Goal: Task Accomplishment & Management: Complete application form

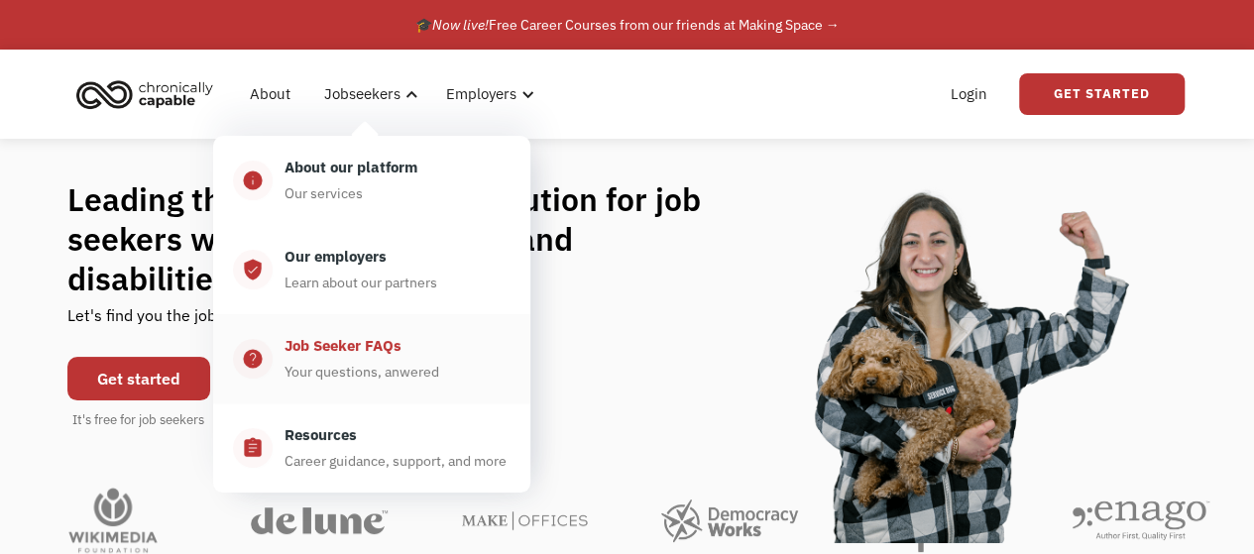
click at [400, 348] on div "Job Seeker FAQs" at bounding box center [343, 346] width 117 height 24
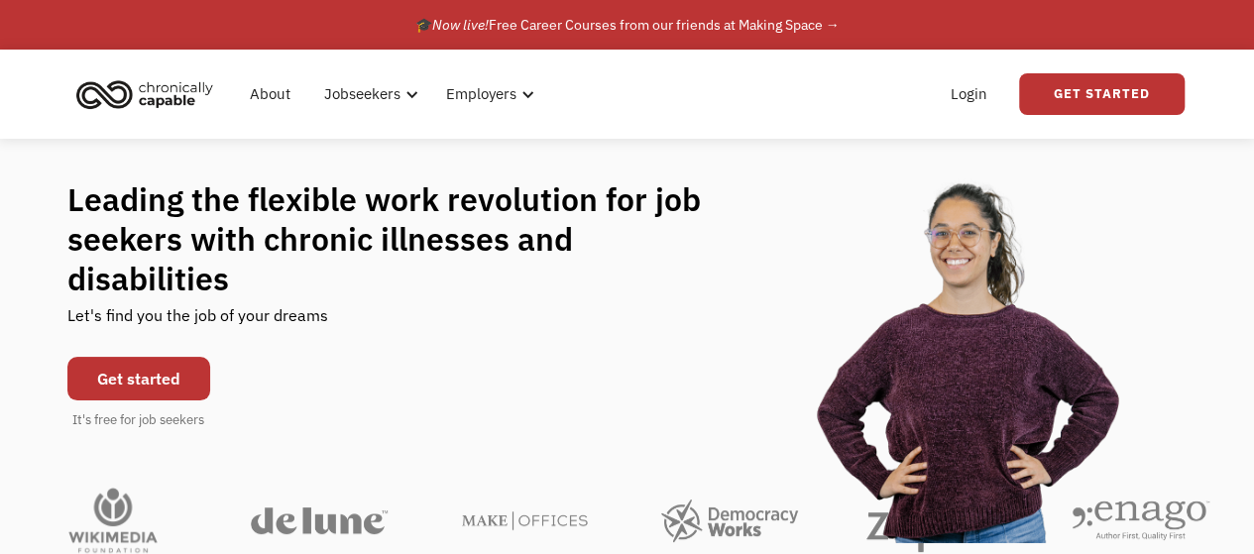
click at [197, 359] on link "Get started" at bounding box center [138, 379] width 143 height 44
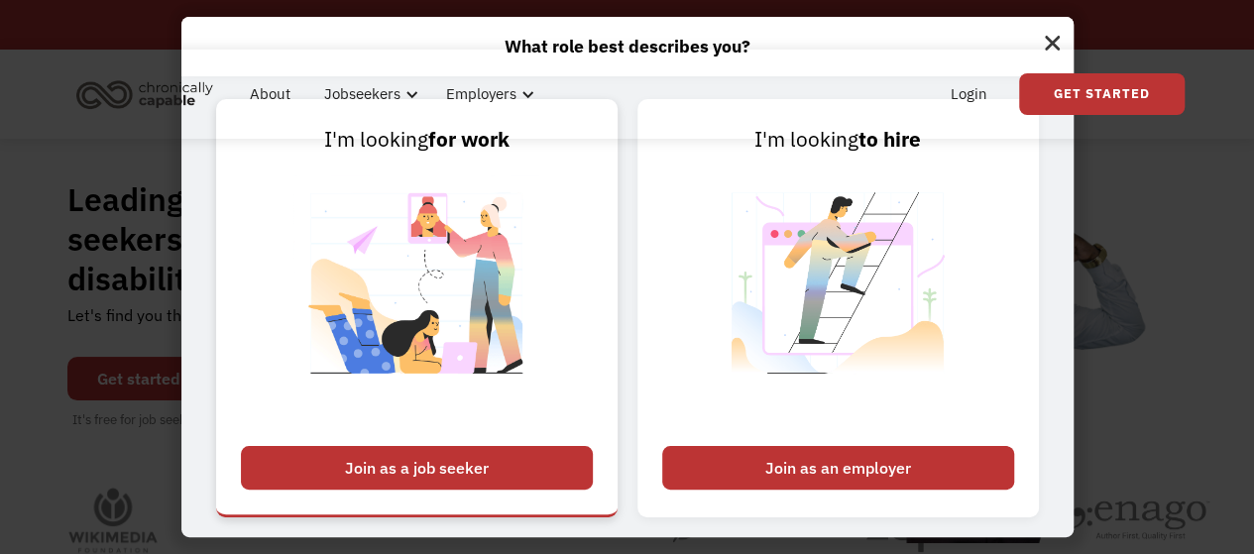
click at [474, 474] on div "Join as a job seeker" at bounding box center [417, 468] width 352 height 44
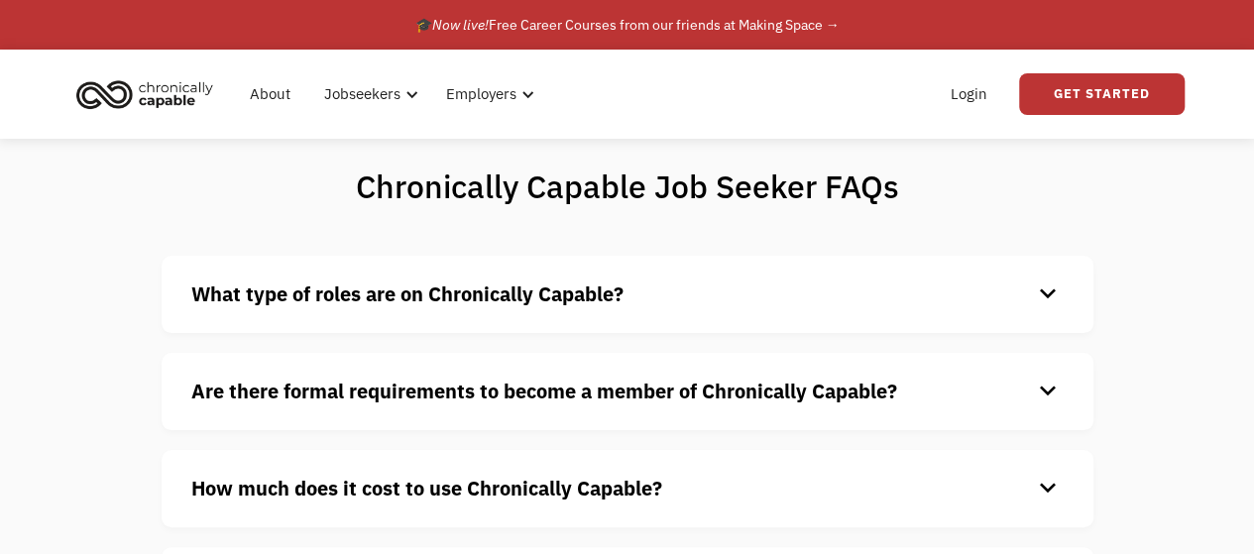
click at [454, 304] on strong "What type of roles are on Chronically Capable?" at bounding box center [407, 294] width 432 height 27
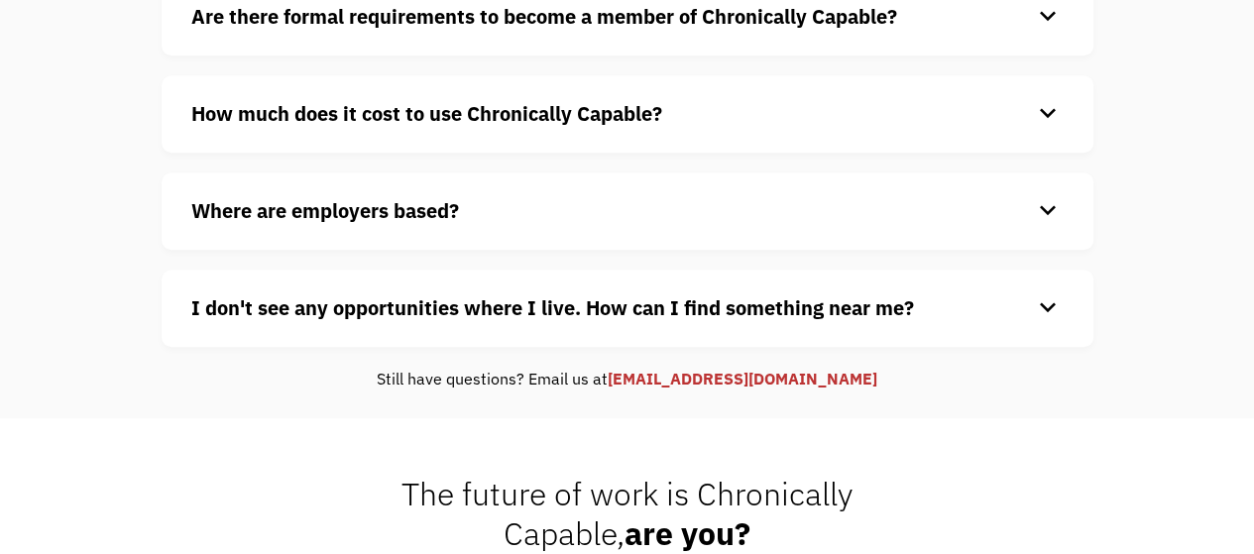
scroll to position [793, 0]
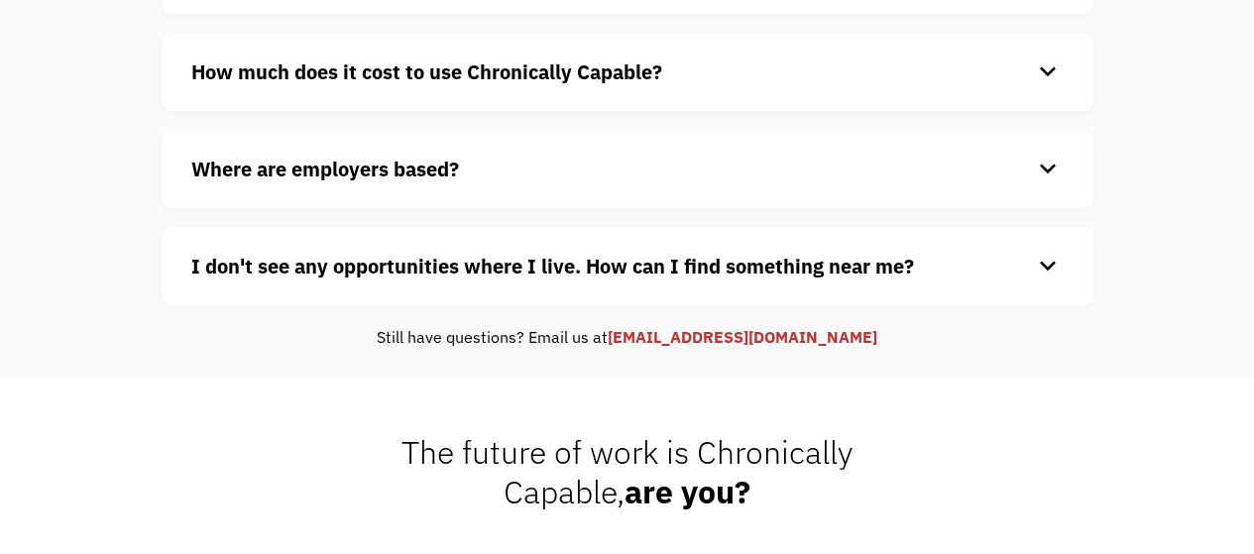
click at [450, 286] on div "I don't see any opportunities where I live. How can I find something near me? k…" at bounding box center [628, 266] width 932 height 77
click at [416, 271] on strong "I don't see any opportunities where I live. How can I find something near me?" at bounding box center [552, 266] width 723 height 27
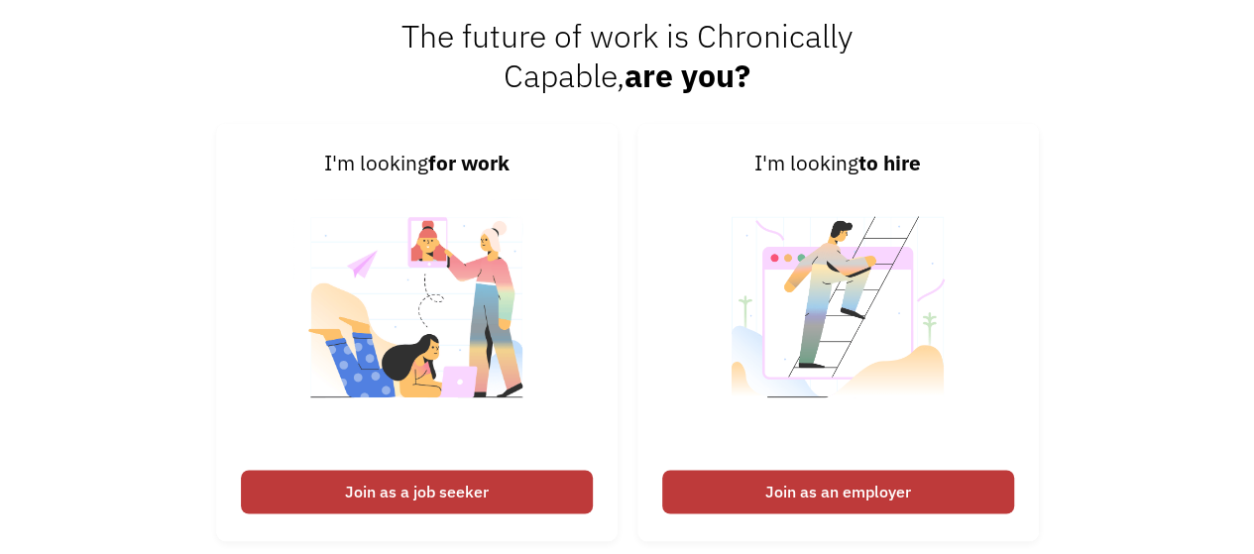
scroll to position [1487, 0]
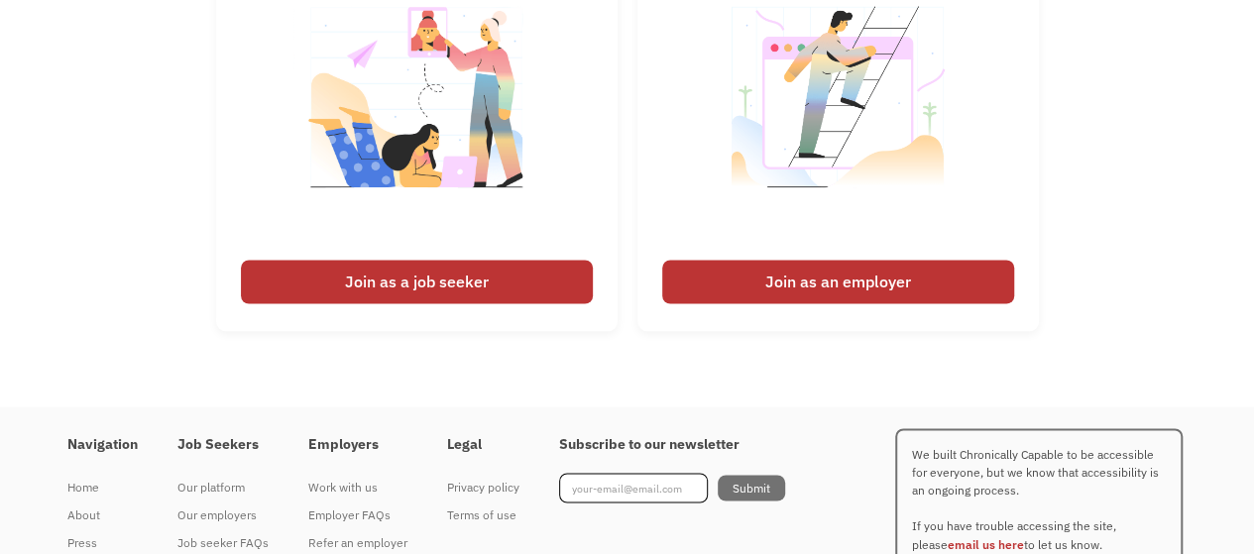
click at [410, 273] on div "Join as a job seeker" at bounding box center [417, 282] width 352 height 44
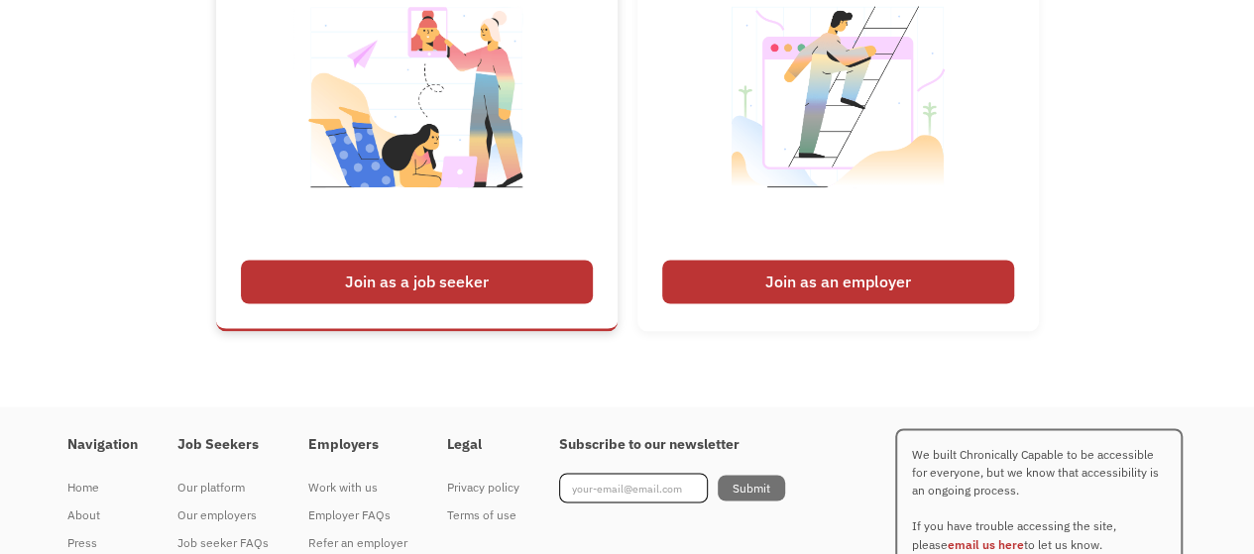
click at [473, 288] on div "Join as a job seeker" at bounding box center [417, 282] width 352 height 44
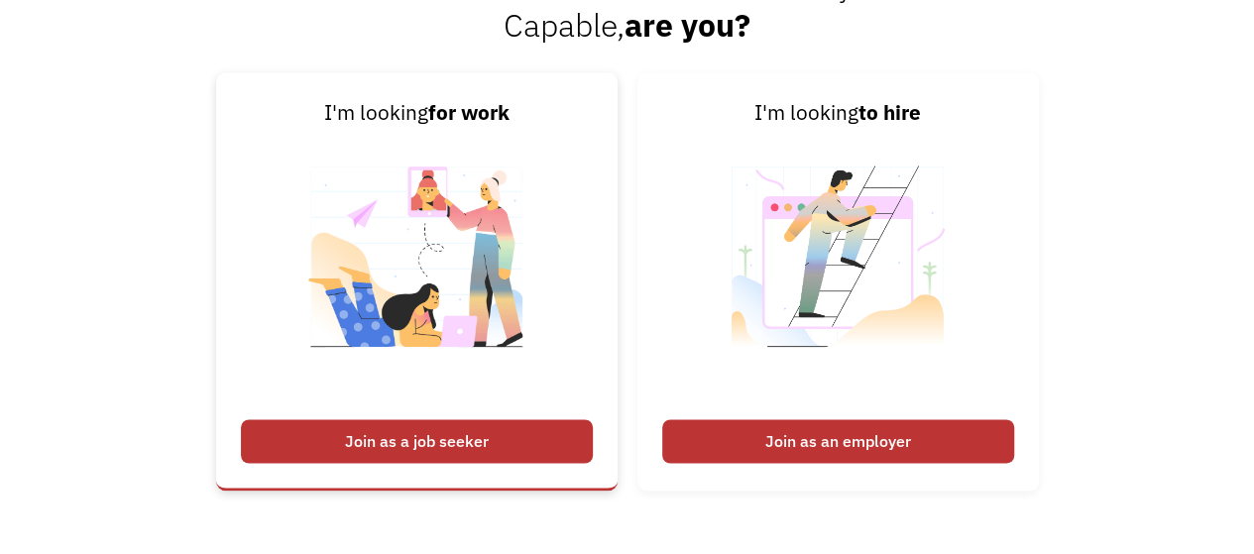
scroll to position [1190, 0]
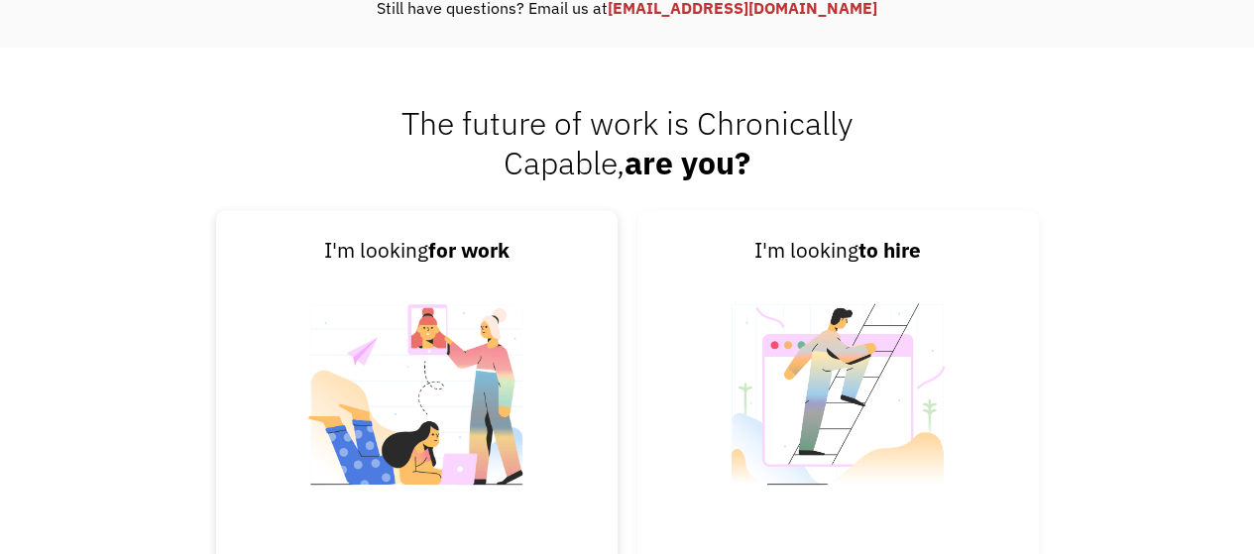
click at [445, 253] on strong "for work" at bounding box center [468, 250] width 81 height 27
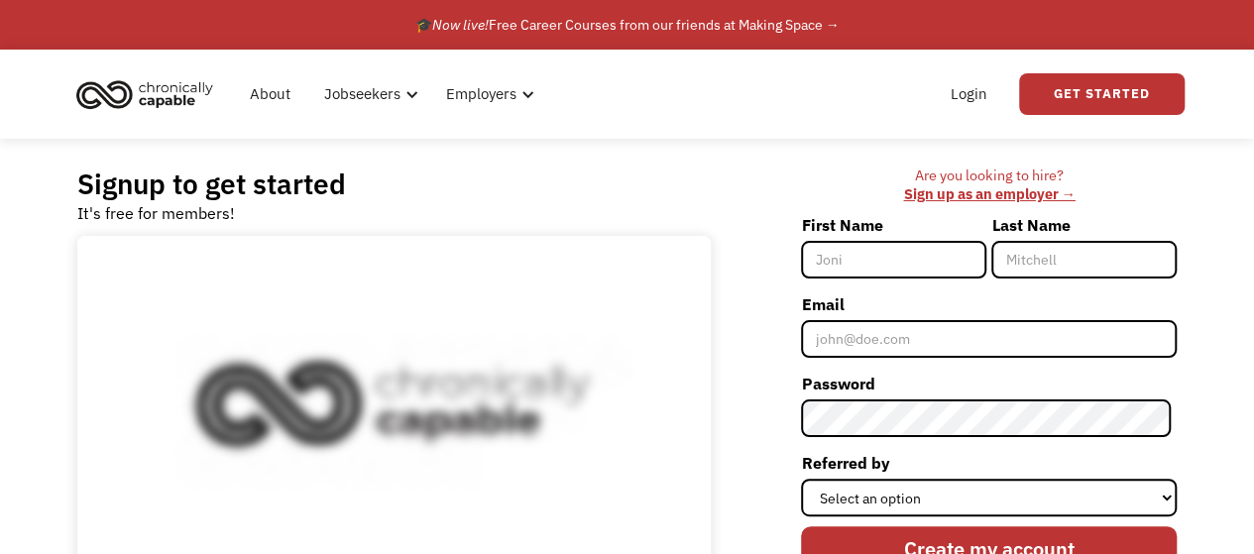
drag, startPoint x: 0, startPoint y: 0, endPoint x: 894, endPoint y: 255, distance: 929.8
click at [894, 255] on input "First Name" at bounding box center [893, 260] width 185 height 38
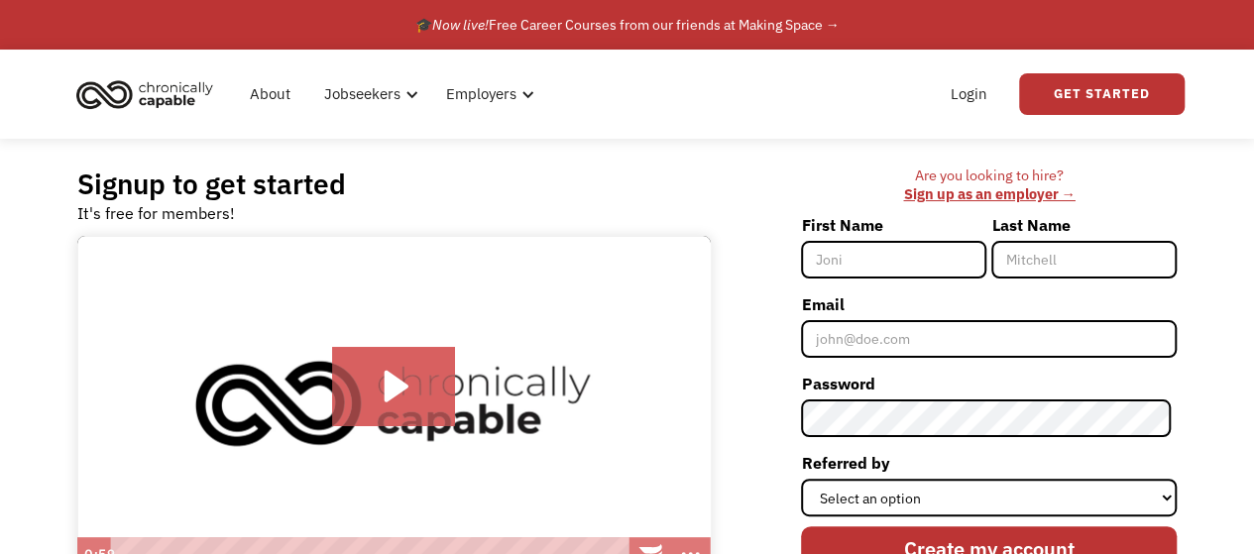
type input "Nicole"
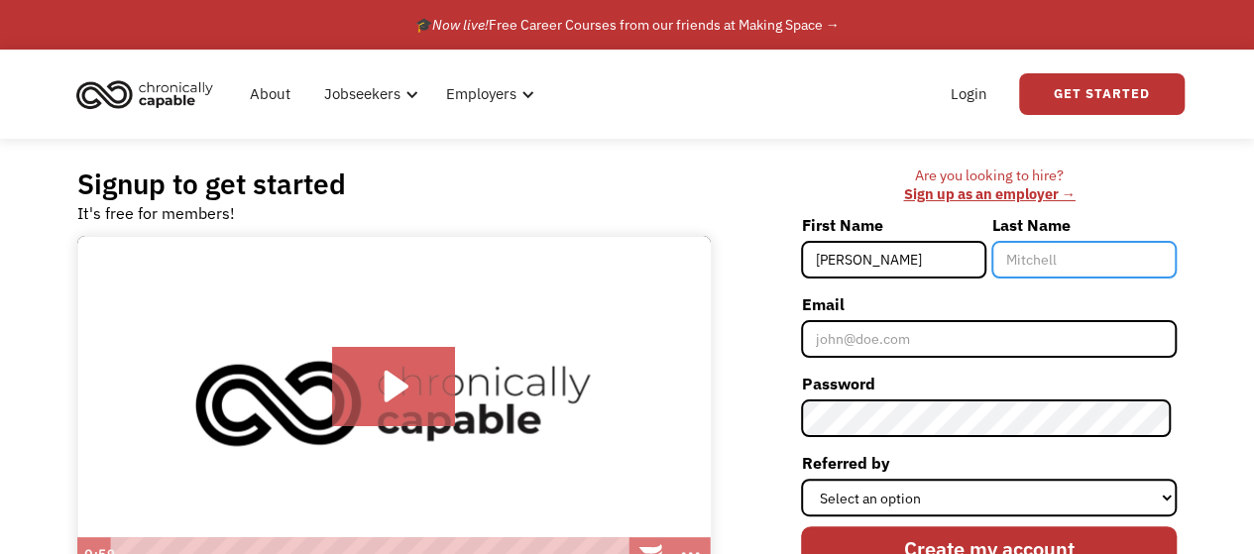
type input "Selinger"
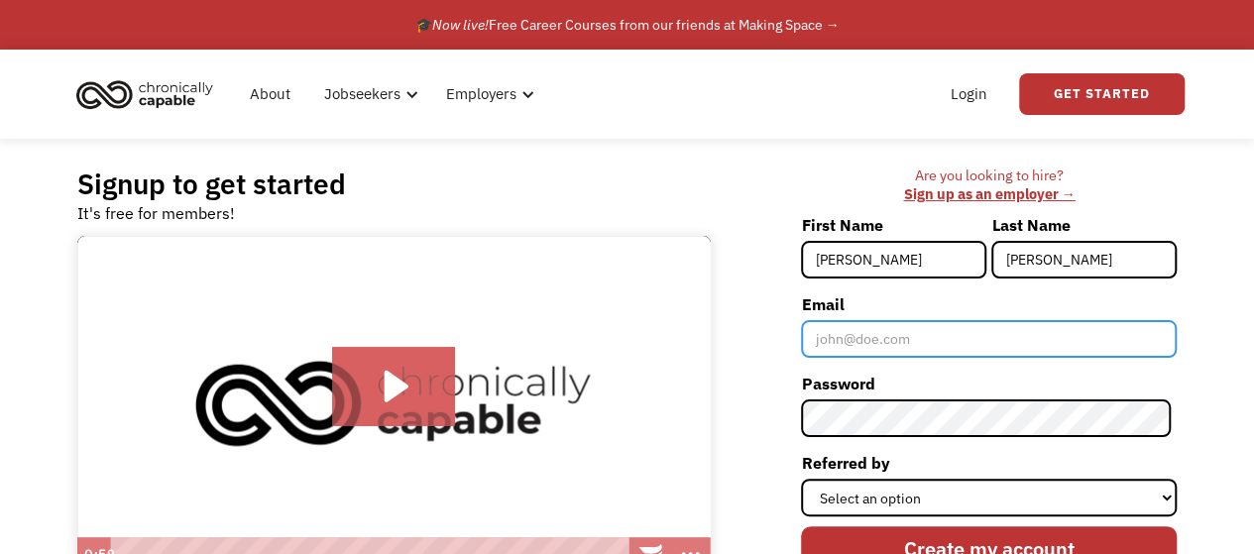
click at [896, 338] on input "Email" at bounding box center [989, 339] width 376 height 38
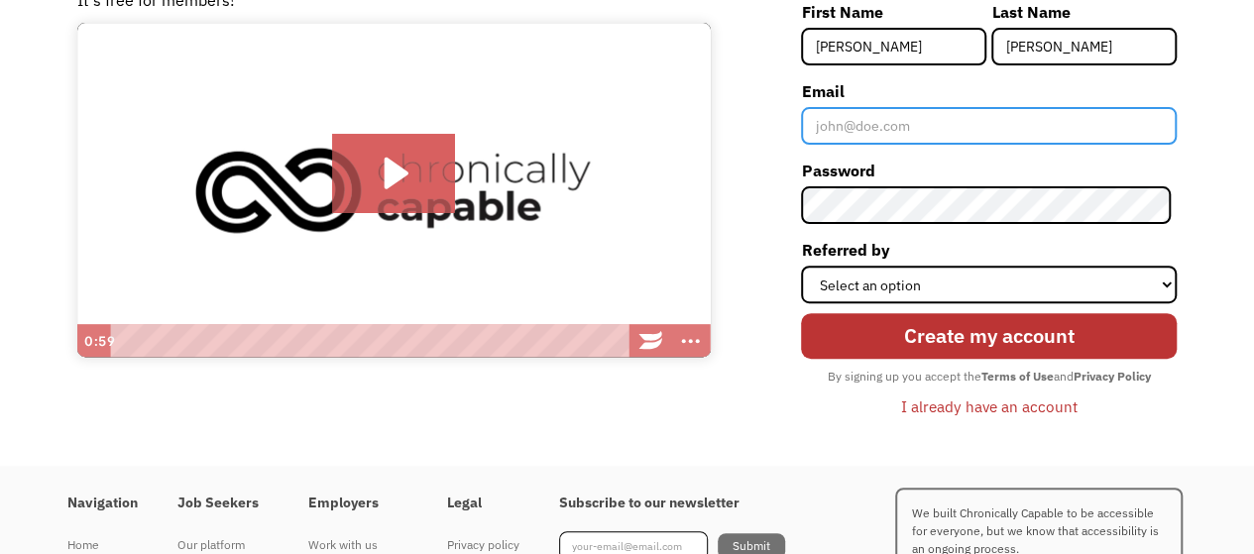
scroll to position [158, 0]
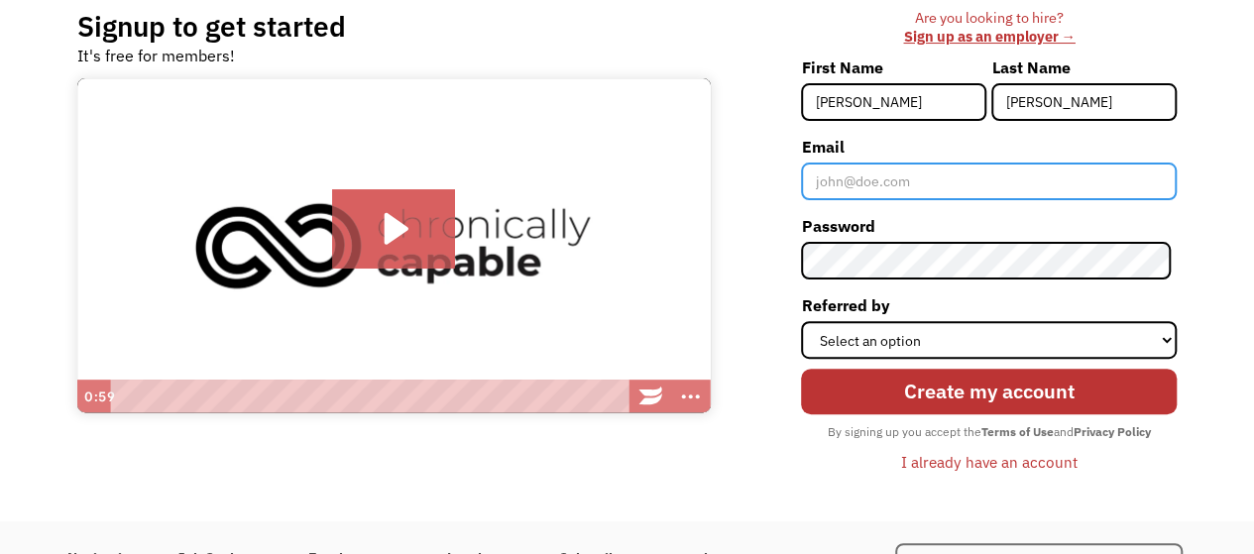
type input "i"
type input "[EMAIL_ADDRESS][DOMAIN_NAME]"
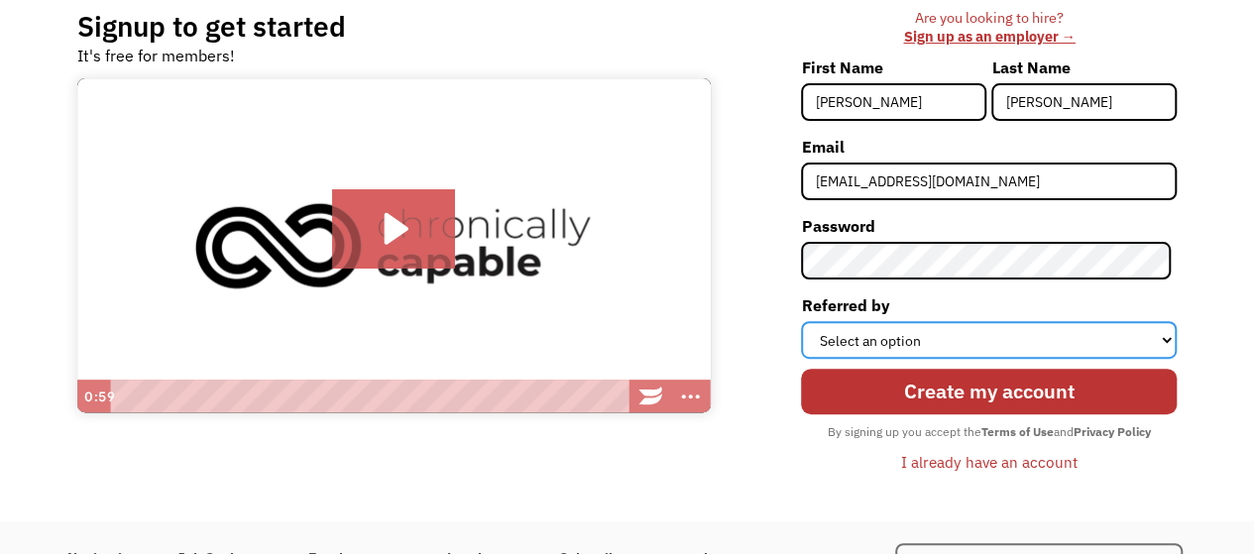
click at [858, 336] on select "Select an option Instagram Facebook Twitter Search Engine News Article Word of …" at bounding box center [989, 340] width 376 height 38
select select "Search Engine"
click at [807, 321] on select "Select an option Instagram Facebook Twitter Search Engine News Article Word of …" at bounding box center [989, 340] width 376 height 38
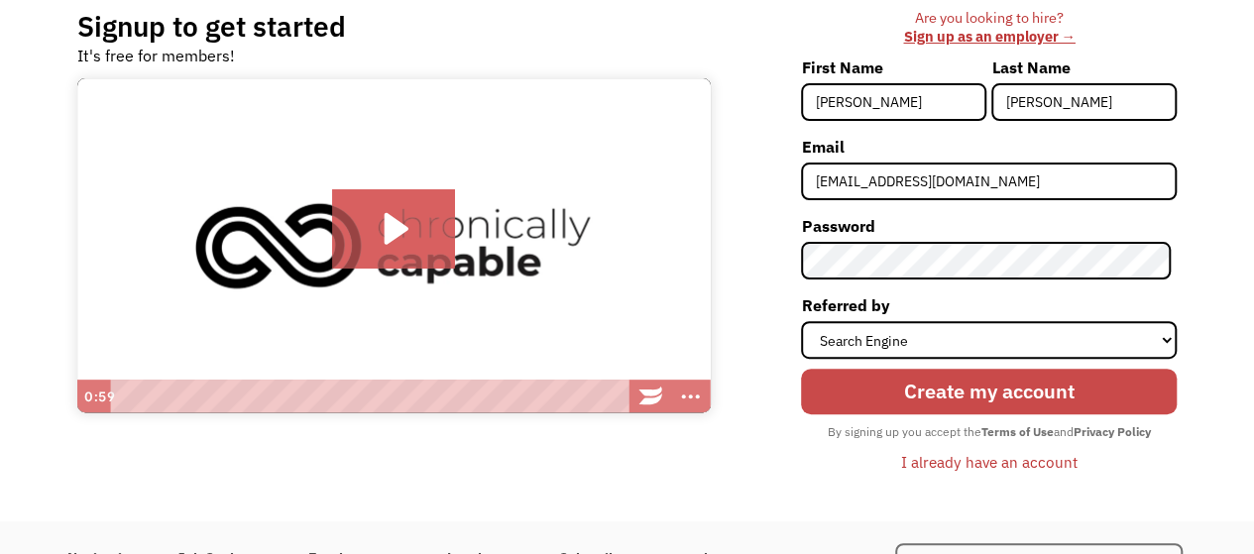
click at [922, 407] on input "Create my account" at bounding box center [989, 392] width 376 height 46
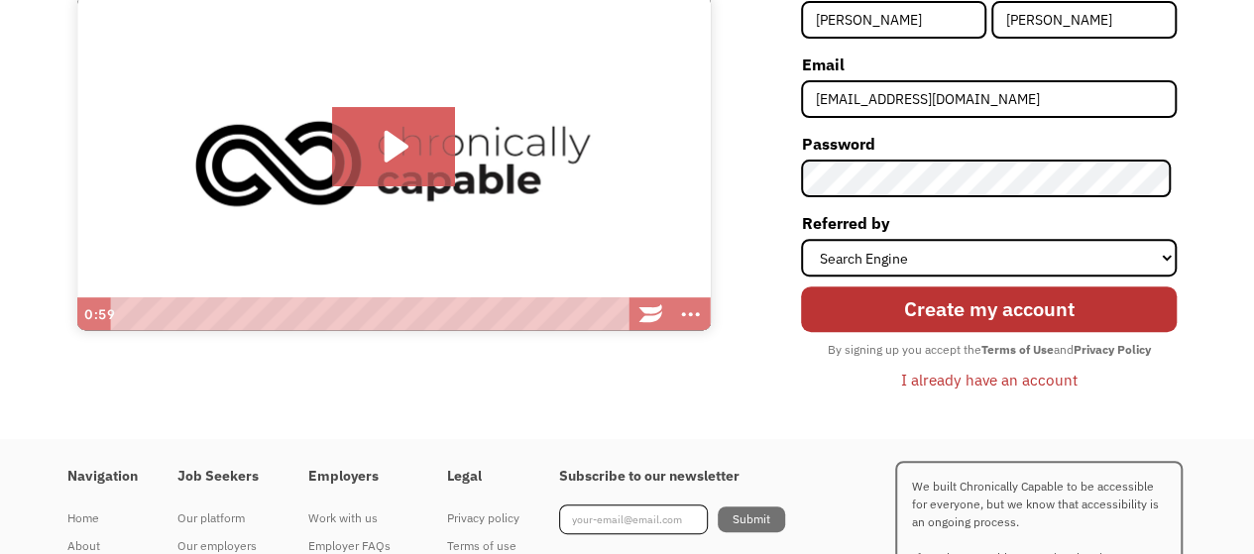
scroll to position [257, 0]
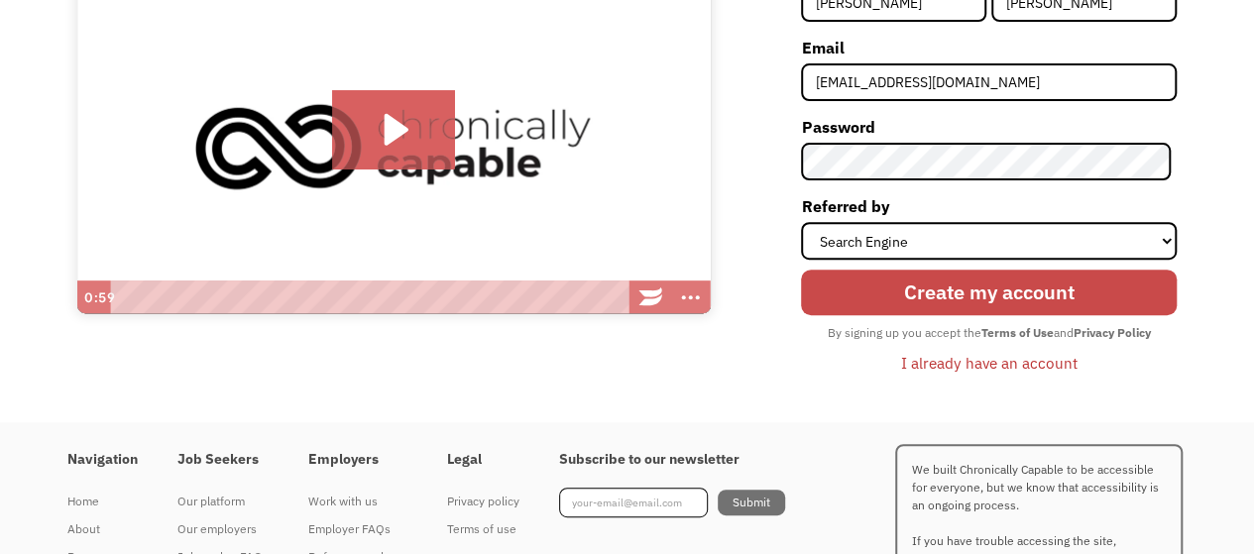
click at [967, 306] on input "Create my account" at bounding box center [989, 293] width 376 height 46
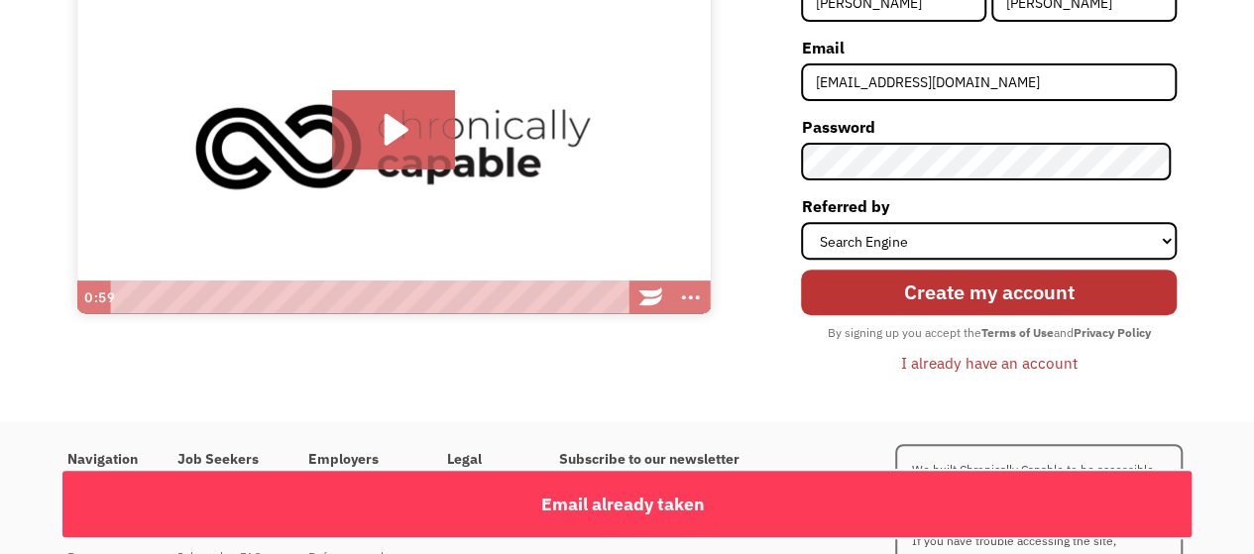
click at [953, 362] on div "I already have an account" at bounding box center [989, 363] width 176 height 24
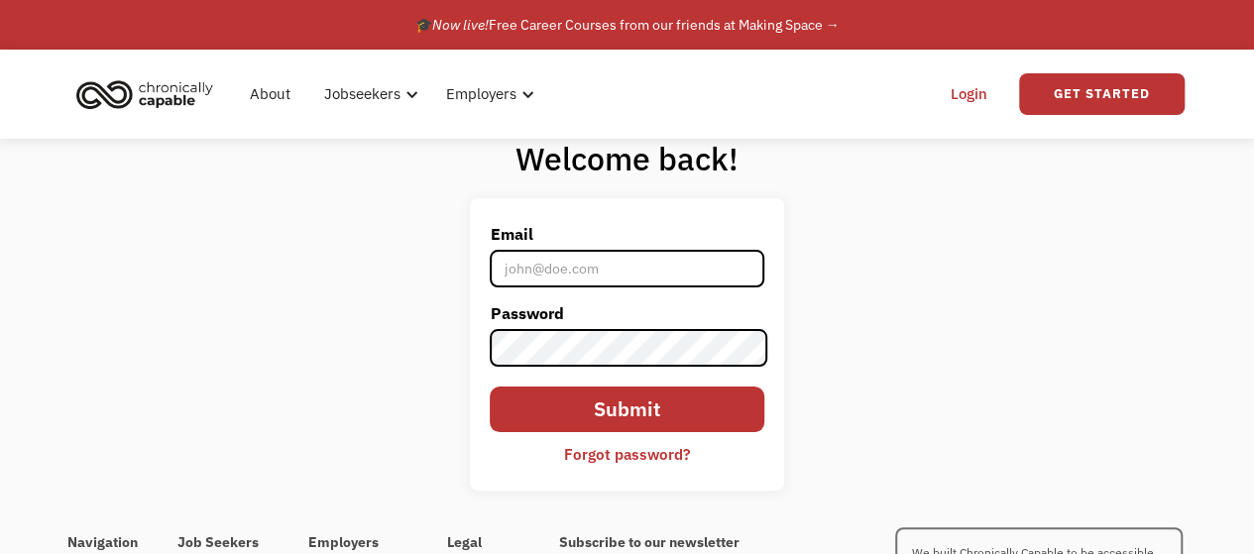
click at [561, 268] on input "Email" at bounding box center [627, 269] width 274 height 38
type input "[EMAIL_ADDRESS][DOMAIN_NAME]"
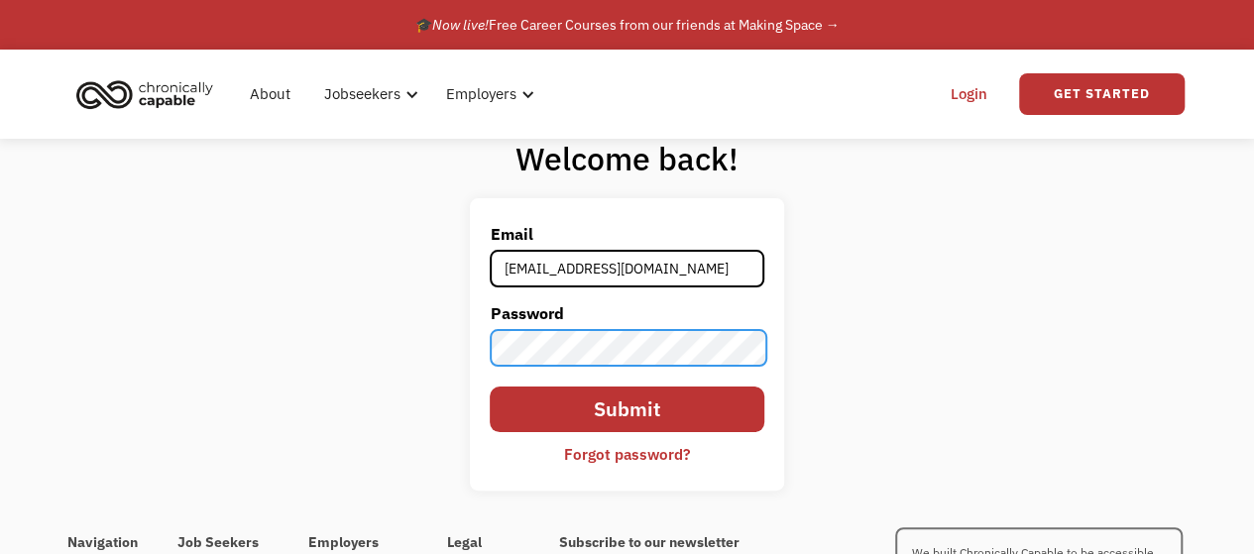
click at [490, 387] on input "Submit" at bounding box center [627, 410] width 274 height 46
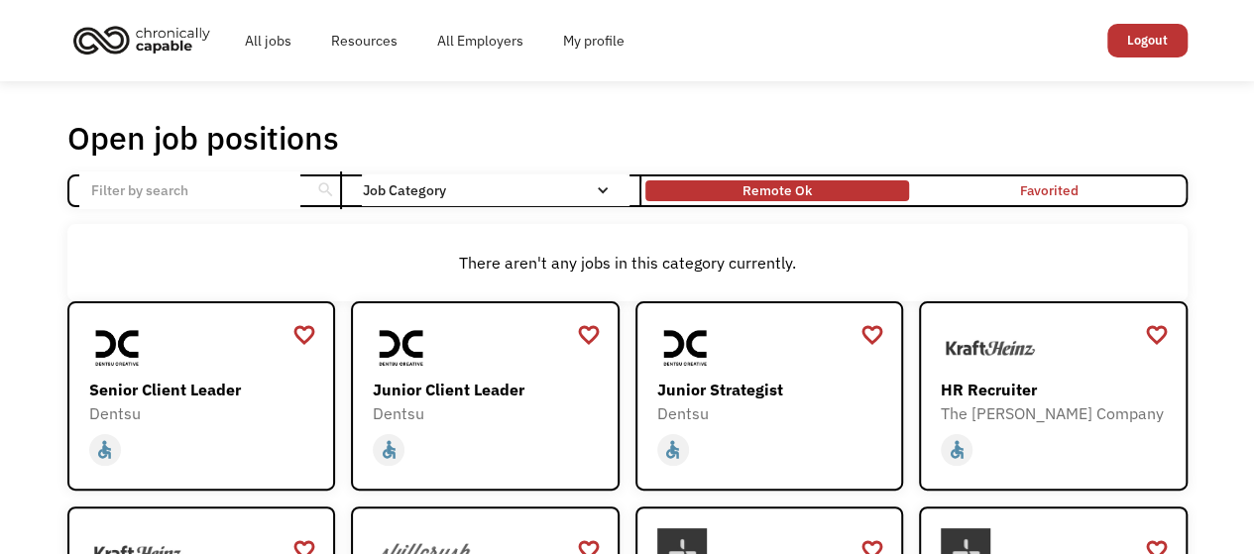
click at [757, 201] on div "Remote Ok" at bounding box center [776, 190] width 69 height 24
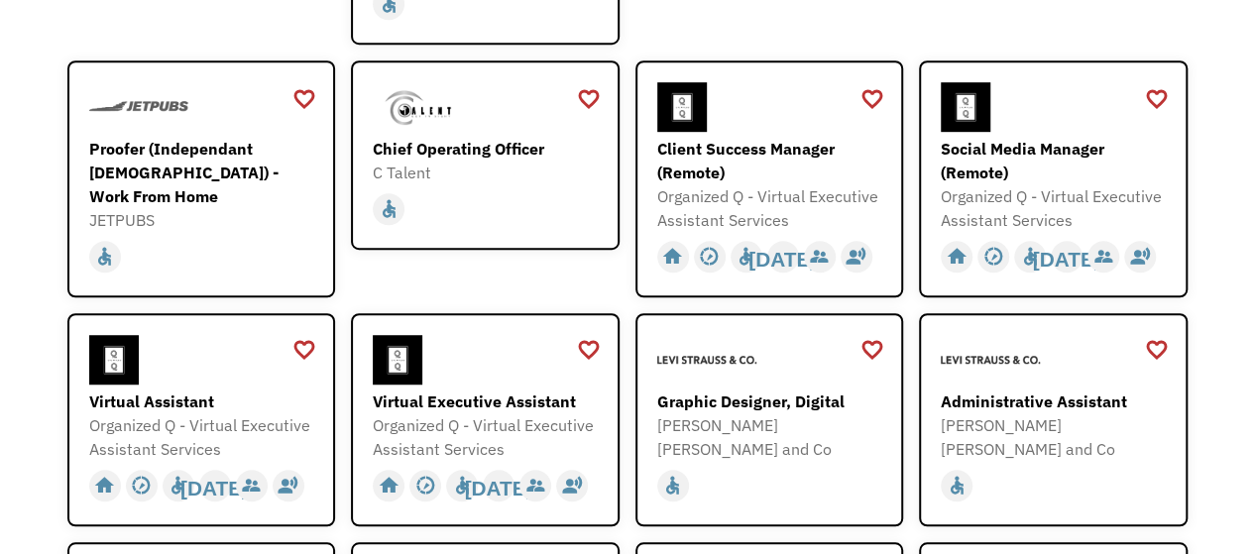
scroll to position [595, 0]
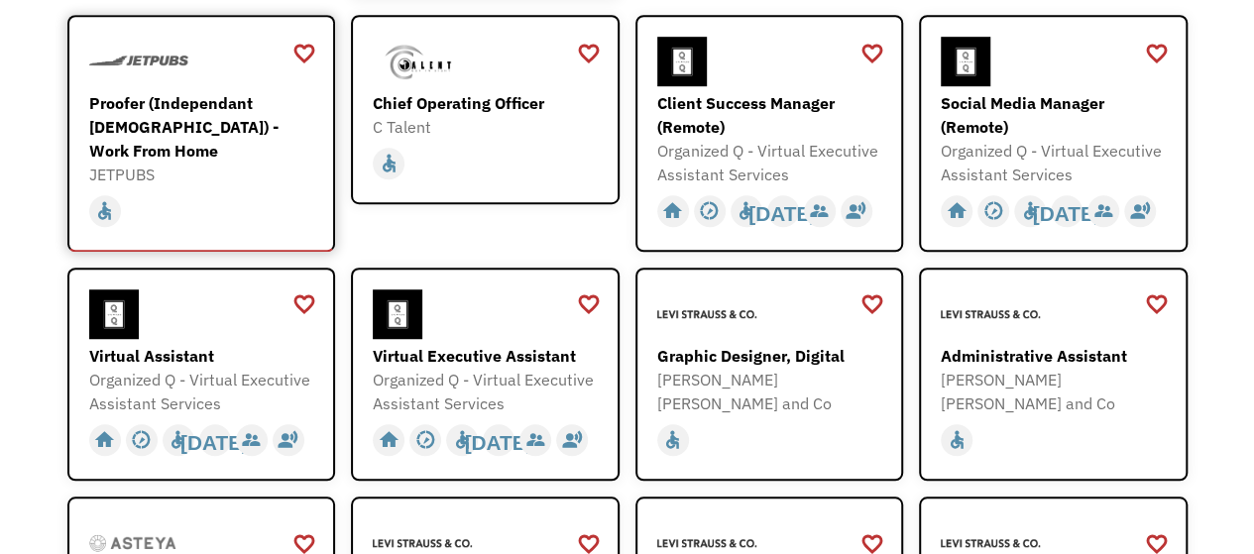
click at [178, 192] on div "home slow_motion_video accessible today not_interested supervisor_account recor…" at bounding box center [204, 211] width 230 height 38
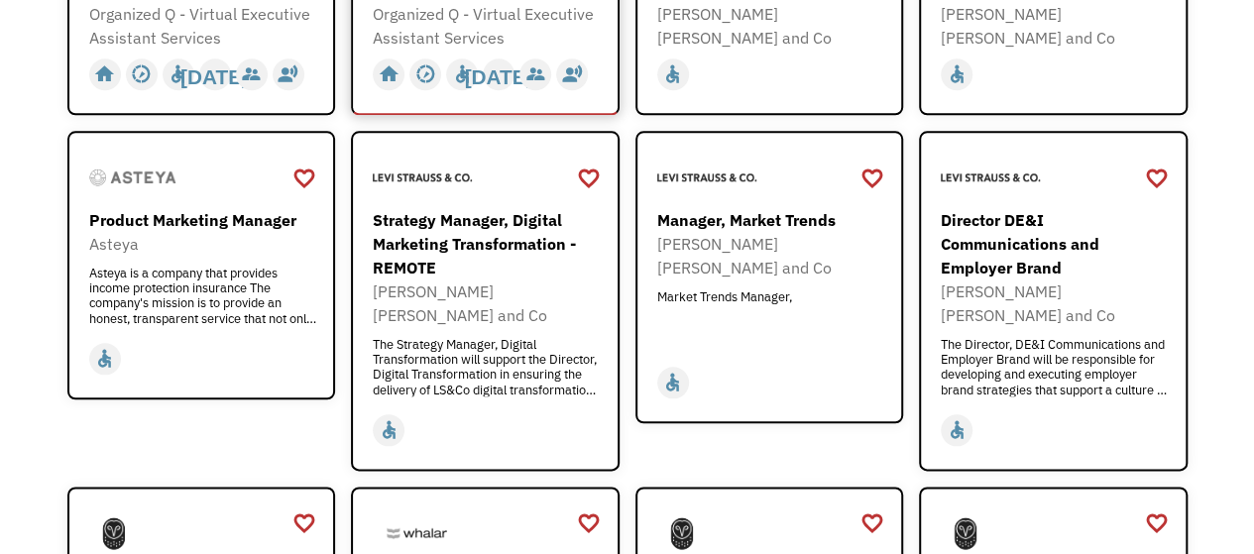
scroll to position [991, 0]
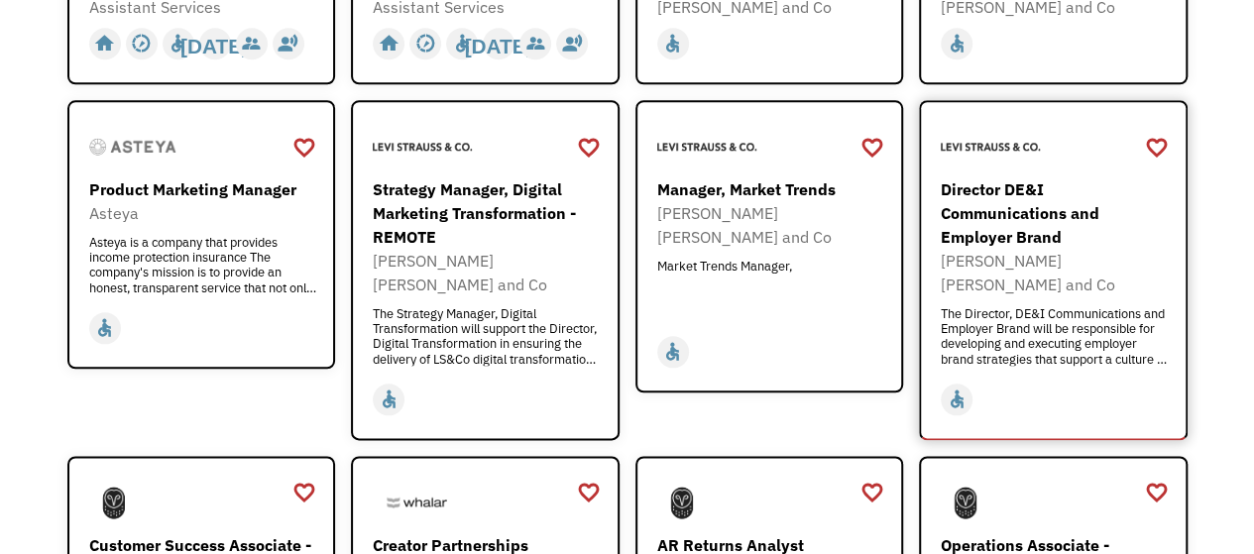
click at [1127, 376] on div "home slow_motion_video accessible today not_interested supervisor_account recor…" at bounding box center [1056, 398] width 230 height 44
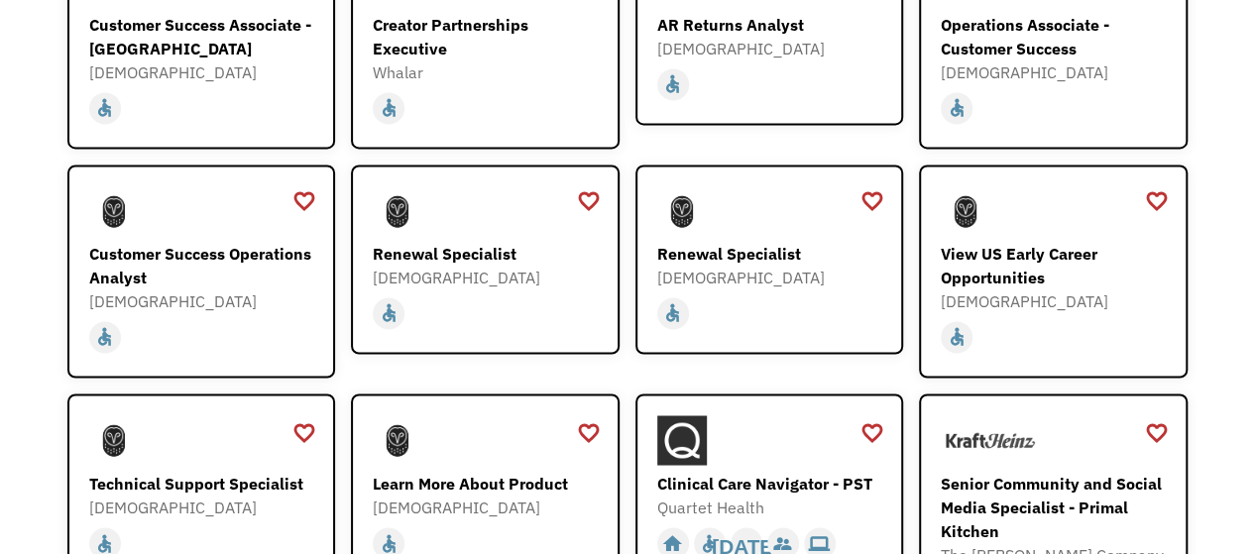
scroll to position [1487, 0]
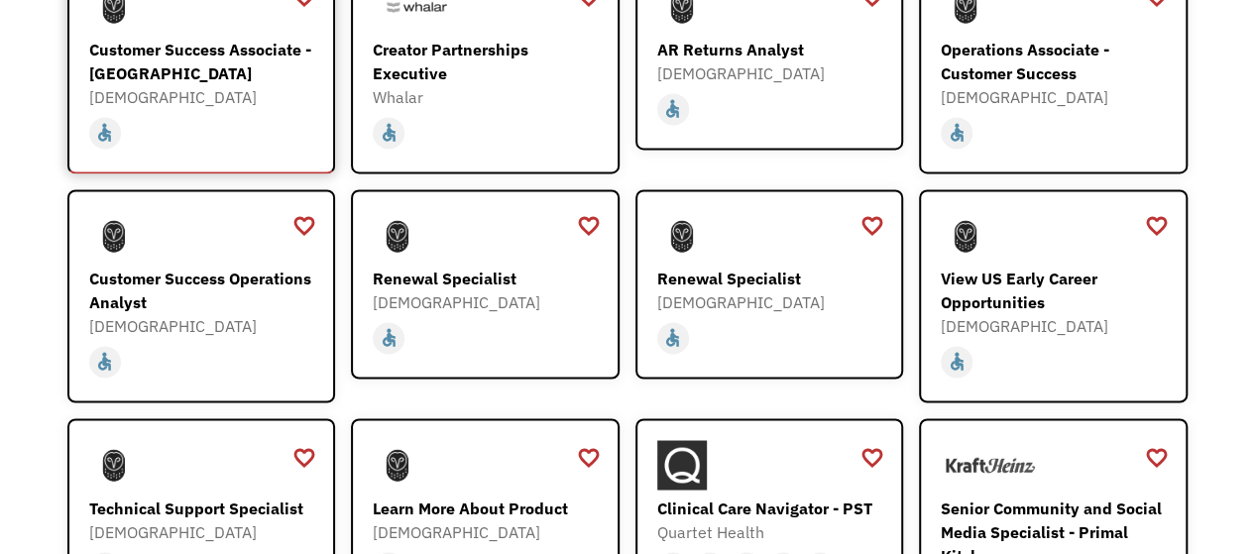
click at [267, 85] on div "[DEMOGRAPHIC_DATA]" at bounding box center [204, 97] width 230 height 24
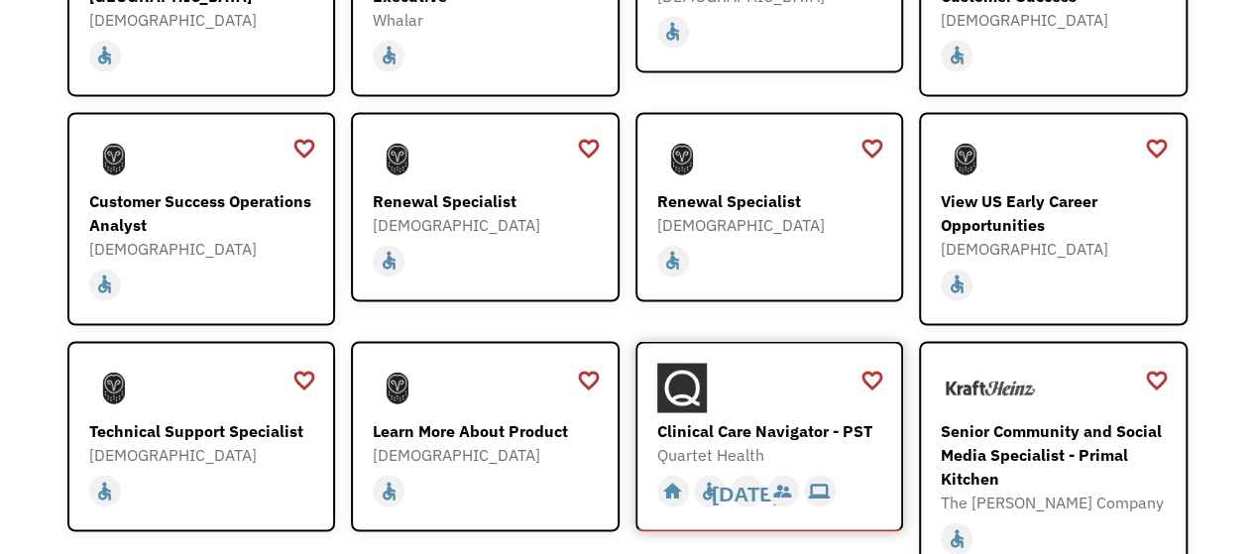
scroll to position [1685, 0]
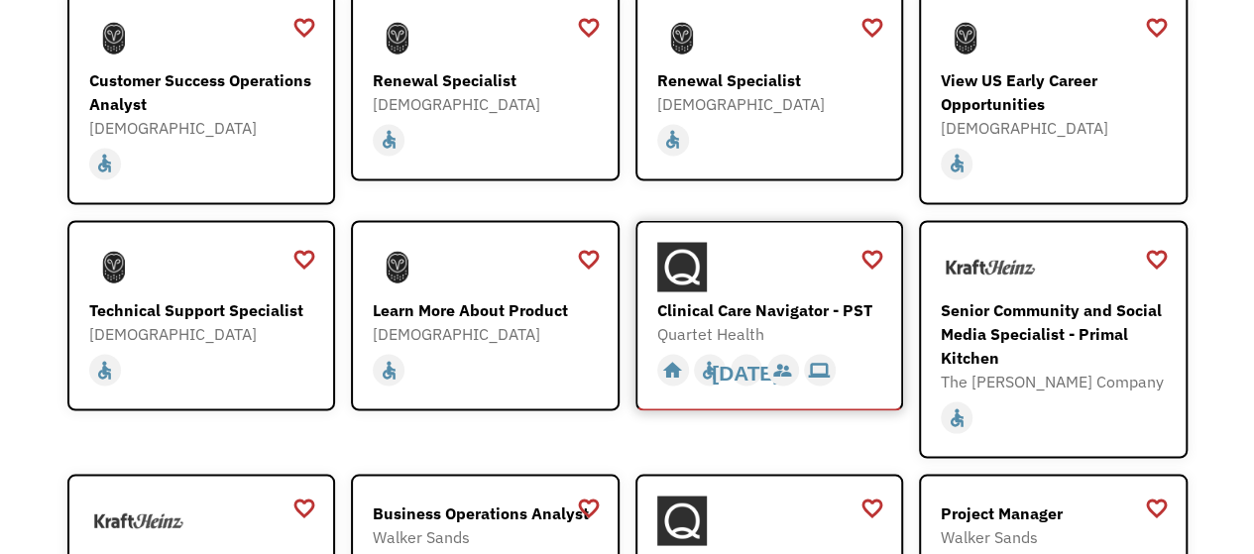
click at [865, 351] on div "home slow_motion_video accessible today not_interested supervisor_account recor…" at bounding box center [772, 370] width 230 height 38
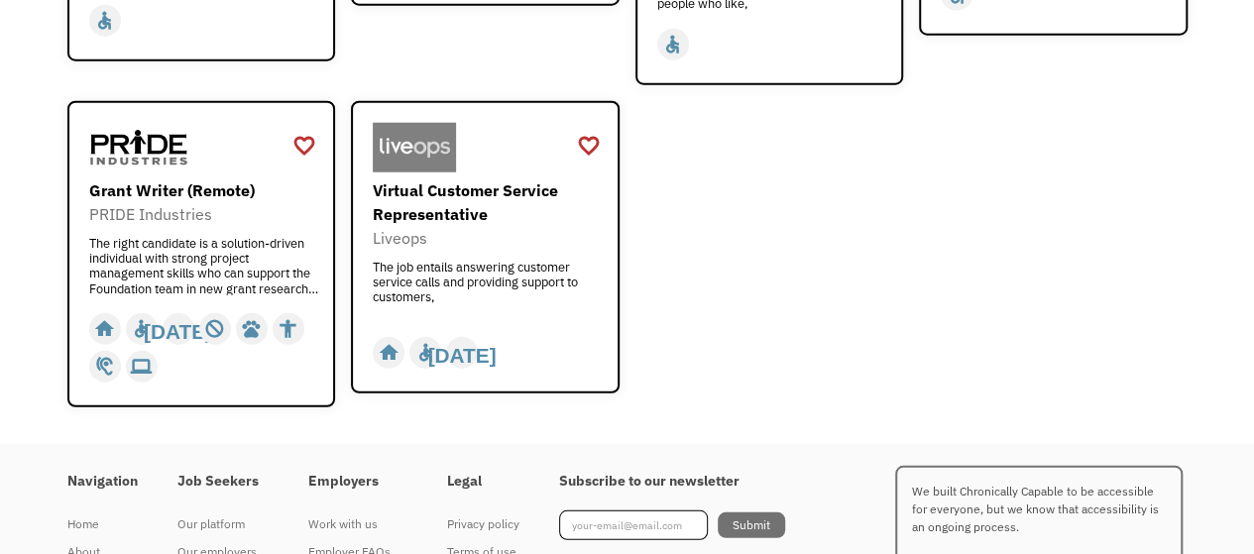
scroll to position [2577, 0]
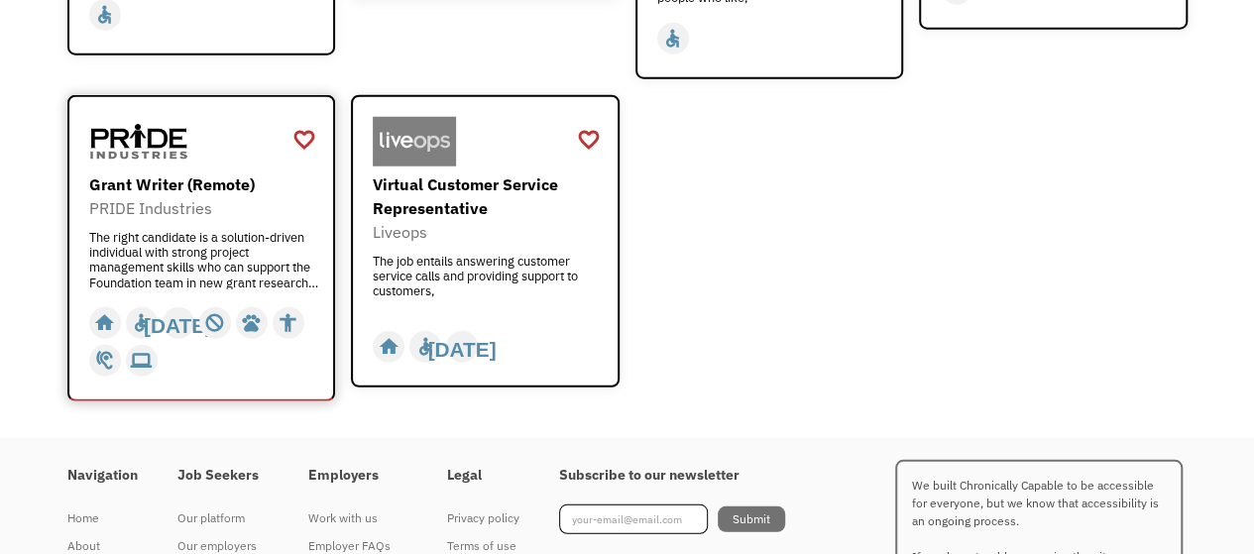
click at [287, 230] on div "The right candidate is a solution-driven individual with strong project managem…" at bounding box center [204, 259] width 230 height 59
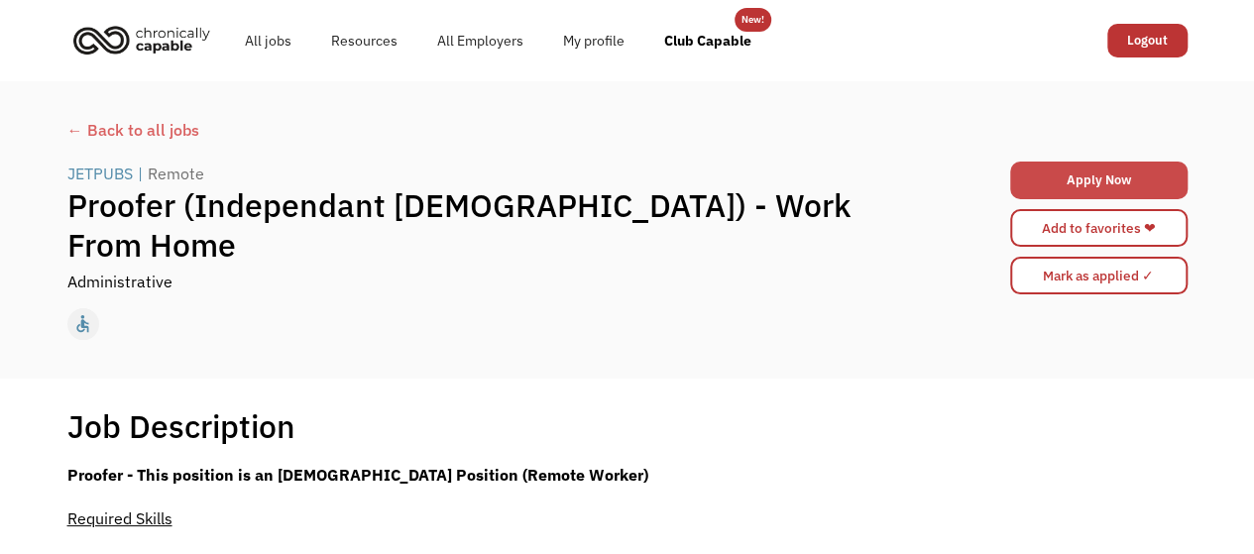
click at [1069, 172] on link "Apply Now" at bounding box center [1098, 181] width 177 height 38
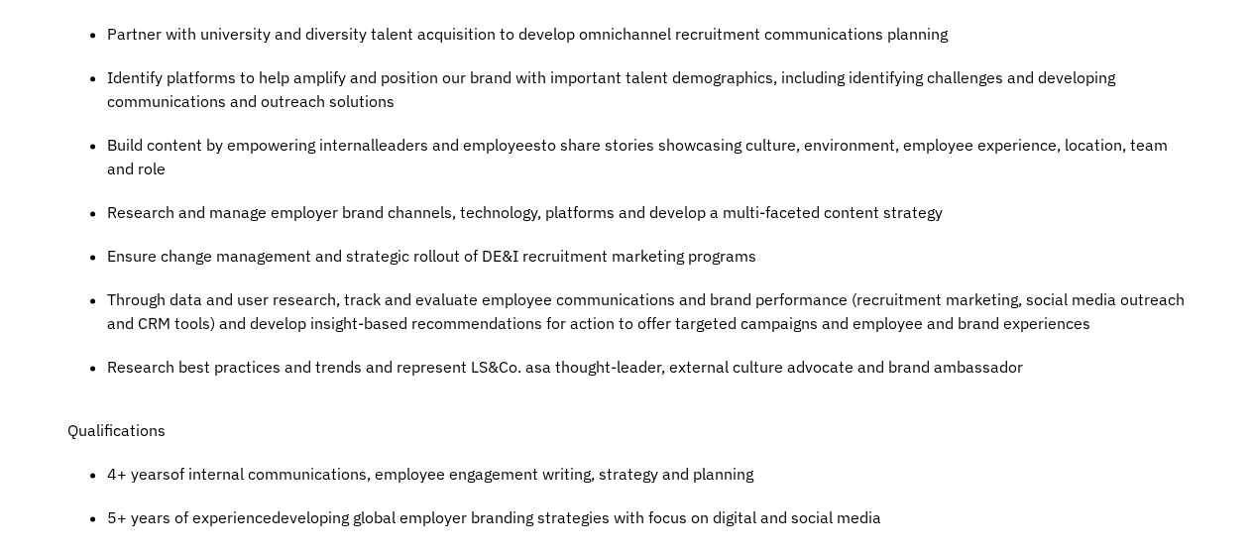
scroll to position [1289, 0]
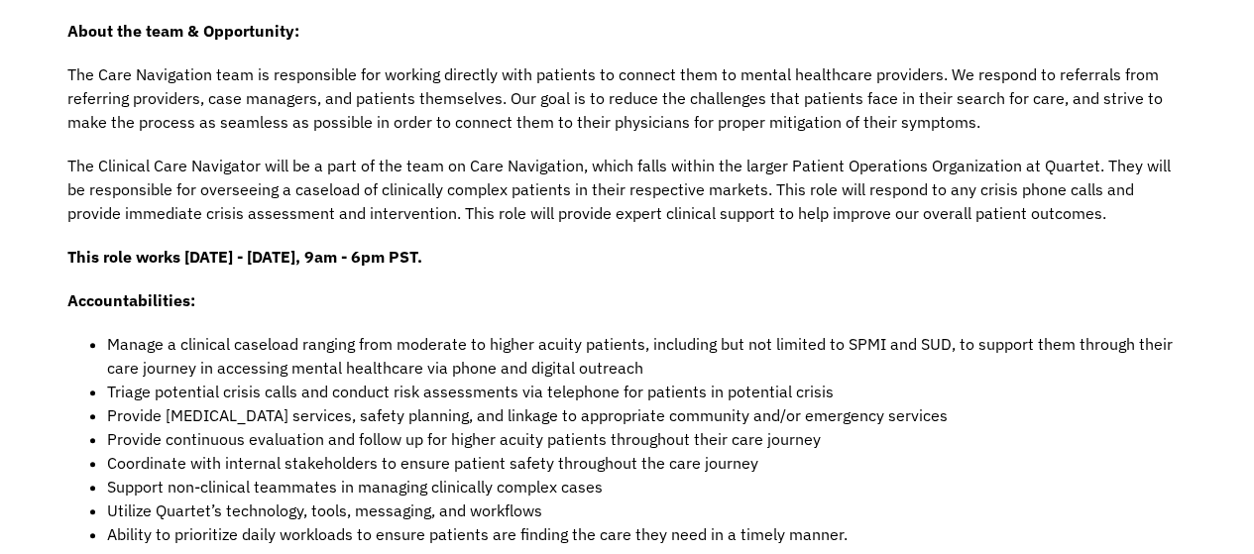
scroll to position [793, 0]
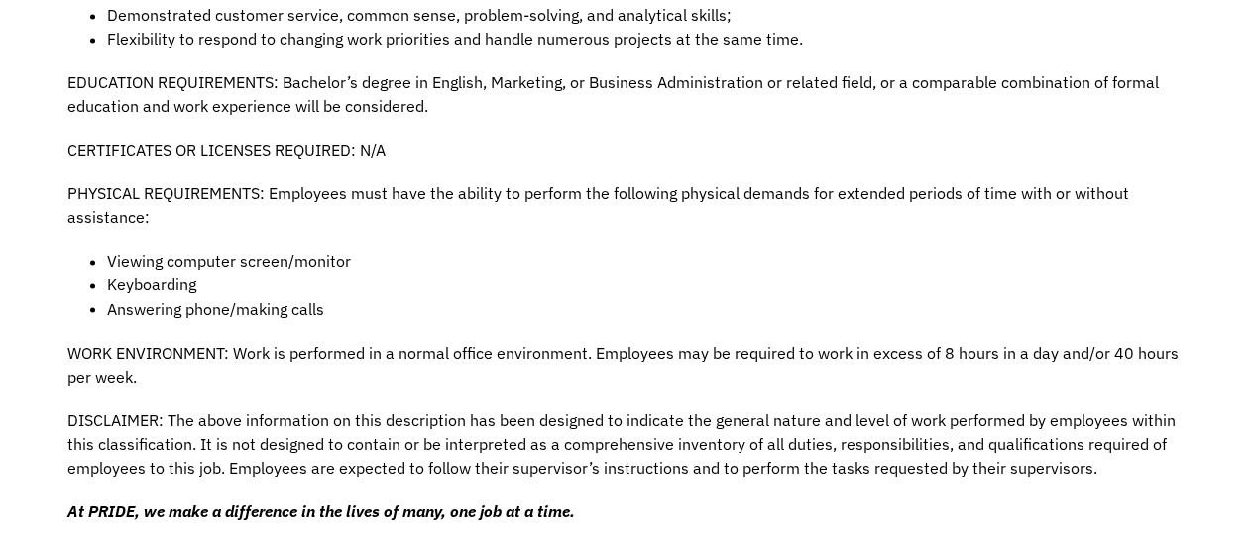
scroll to position [1685, 0]
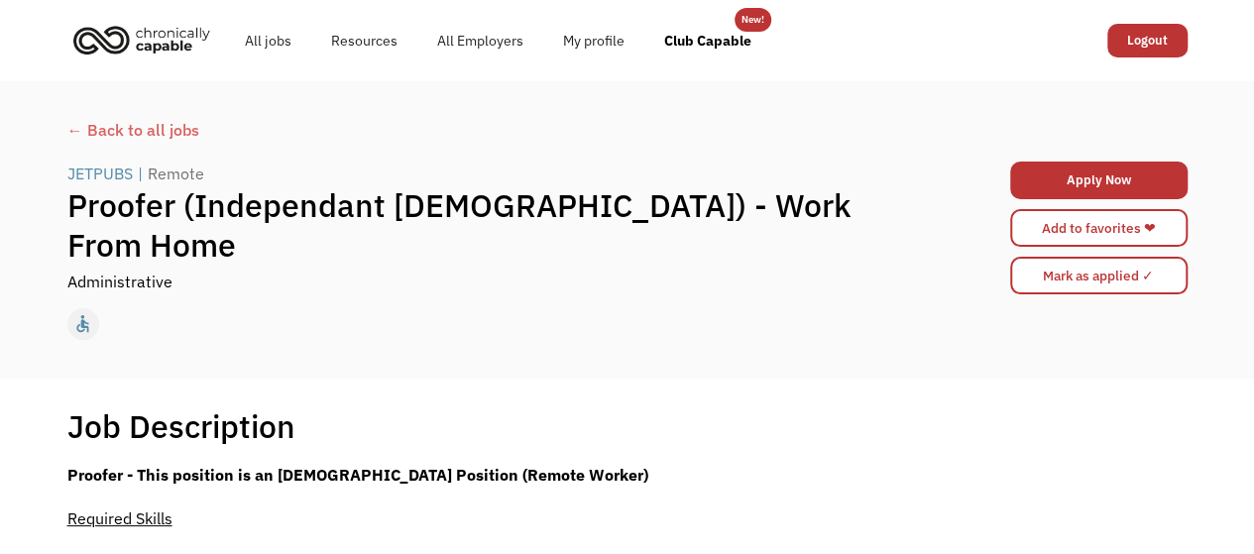
click at [1065, 184] on link "Apply Now" at bounding box center [1098, 181] width 177 height 38
